Goal: Information Seeking & Learning: Learn about a topic

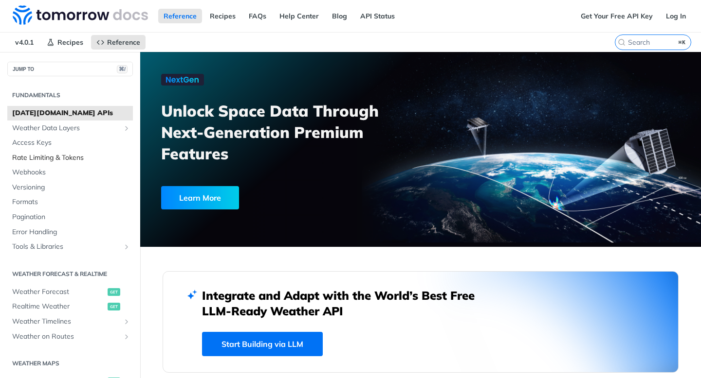
click at [83, 157] on span "Rate Limiting & Tokens" at bounding box center [71, 158] width 118 height 10
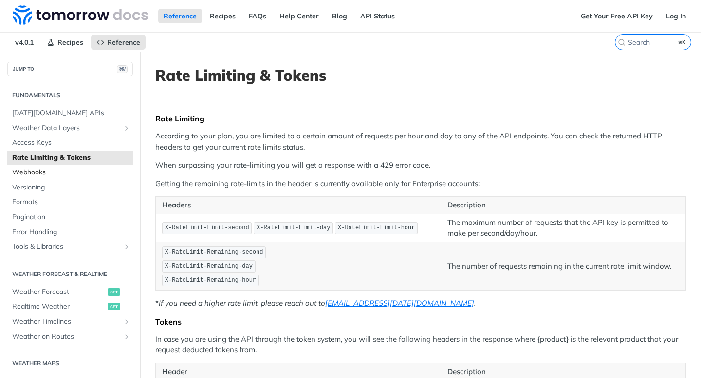
click at [59, 175] on span "Webhooks" at bounding box center [71, 173] width 118 height 10
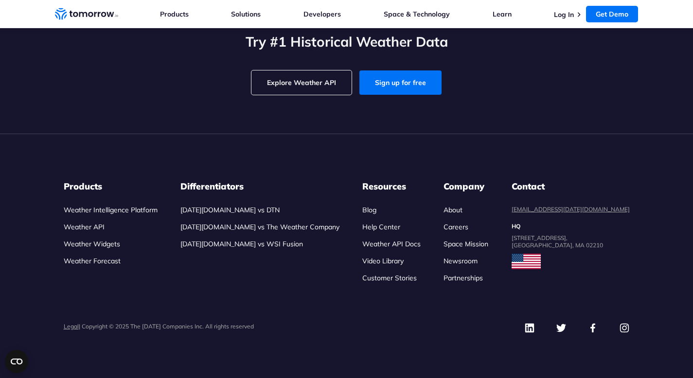
scroll to position [3188, 0]
click at [411, 88] on link "Sign up for free" at bounding box center [400, 83] width 82 height 24
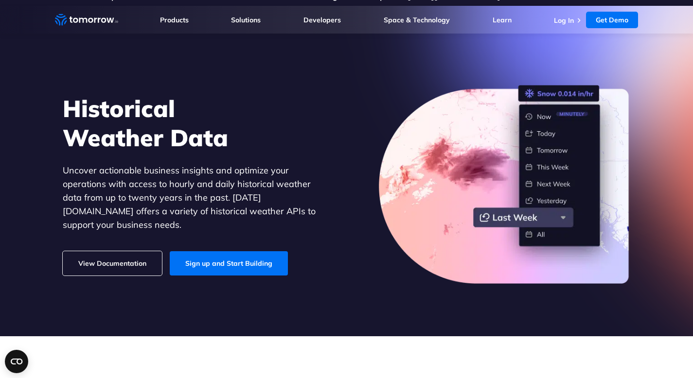
scroll to position [0, 0]
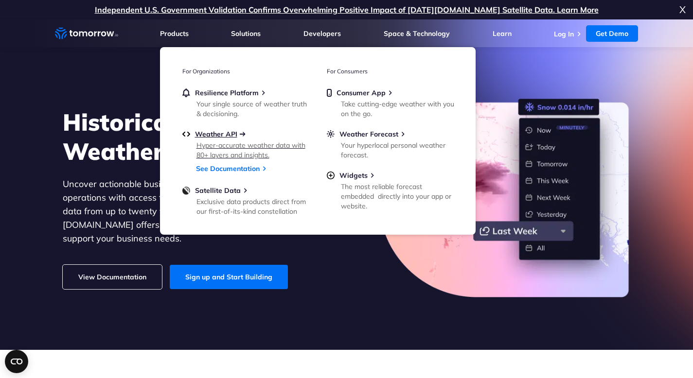
click at [214, 132] on span "Weather API" at bounding box center [216, 134] width 42 height 9
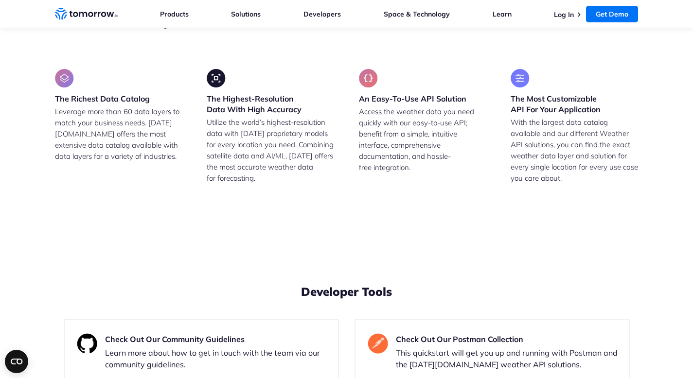
scroll to position [1873, 0]
